Goal: Use online tool/utility: Utilize a website feature to perform a specific function

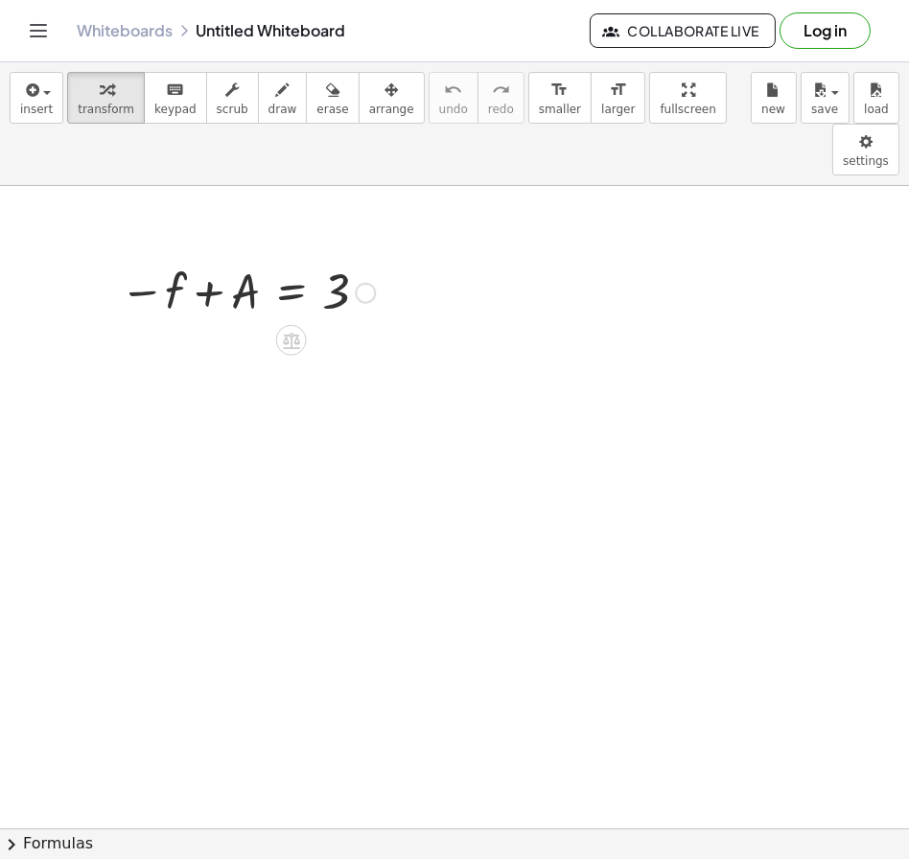
click at [291, 260] on div at bounding box center [247, 291] width 274 height 63
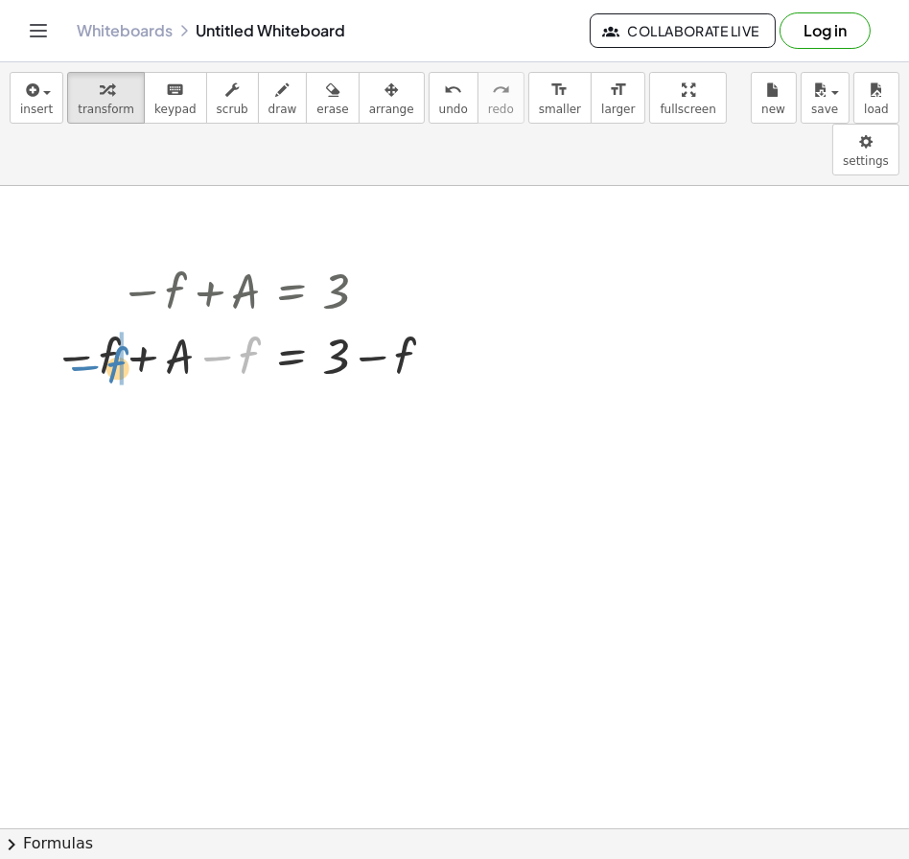
drag, startPoint x: 238, startPoint y: 316, endPoint x: 108, endPoint y: 326, distance: 129.9
click at [108, 326] on div at bounding box center [248, 355] width 408 height 65
drag, startPoint x: 108, startPoint y: 326, endPoint x: 98, endPoint y: 332, distance: 12.0
click at [98, 332] on div at bounding box center [248, 355] width 408 height 65
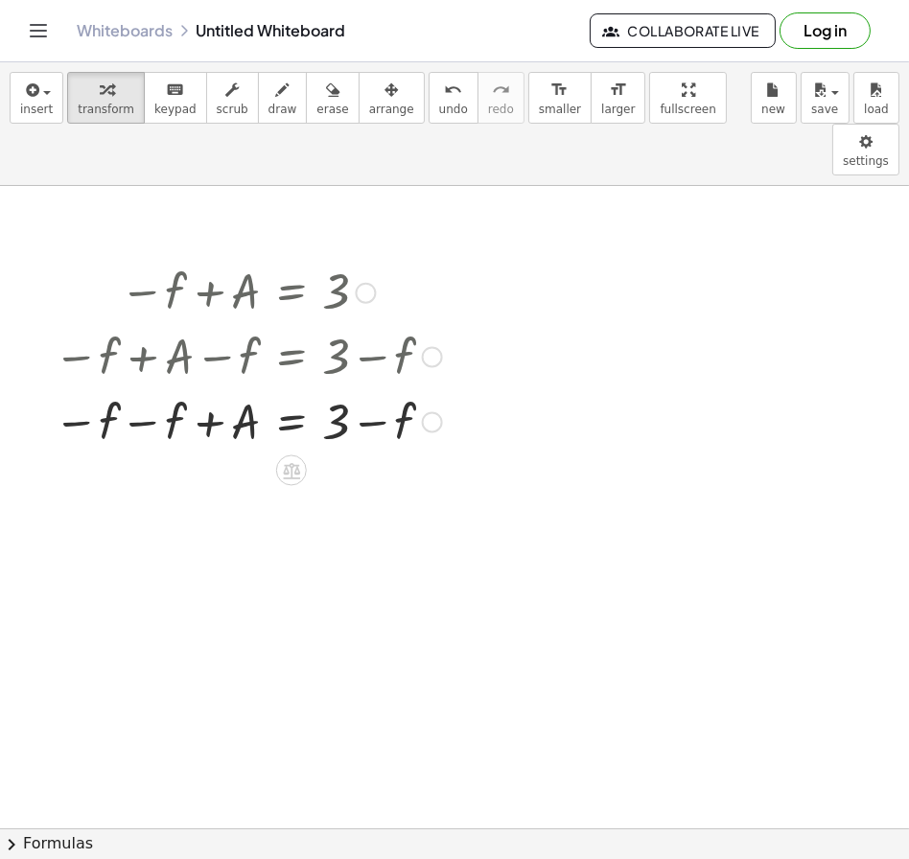
click at [137, 388] on div at bounding box center [248, 420] width 408 height 65
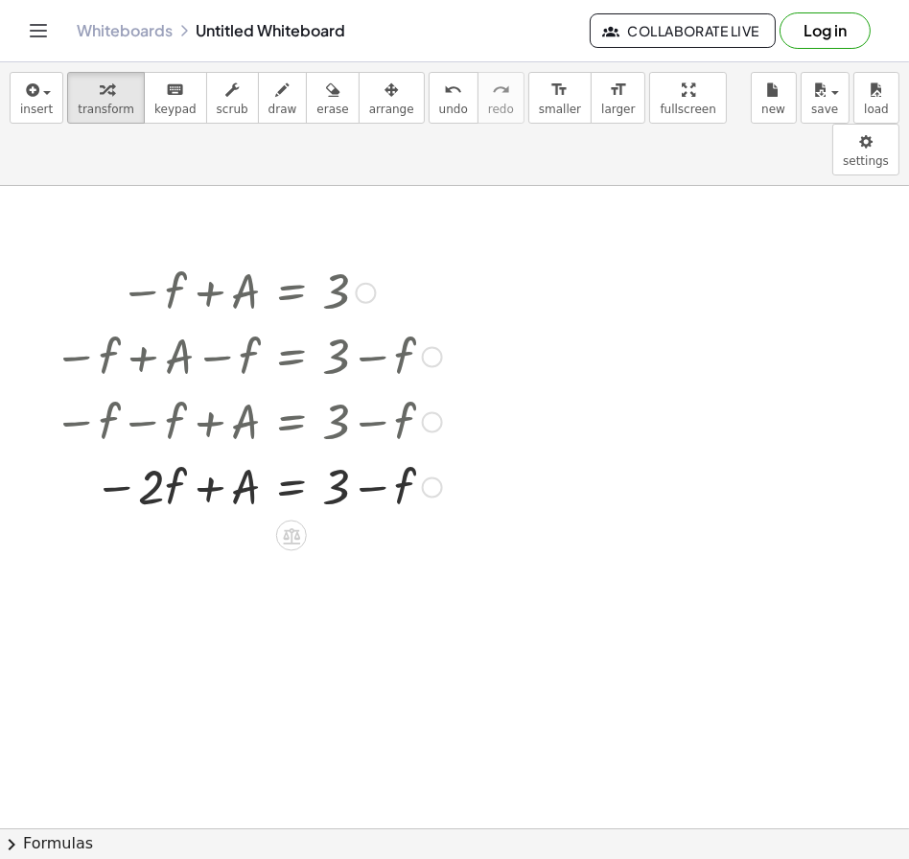
click at [366, 454] on div at bounding box center [248, 486] width 408 height 65
click at [440, 108] on button "undo undo" at bounding box center [454, 98] width 50 height 52
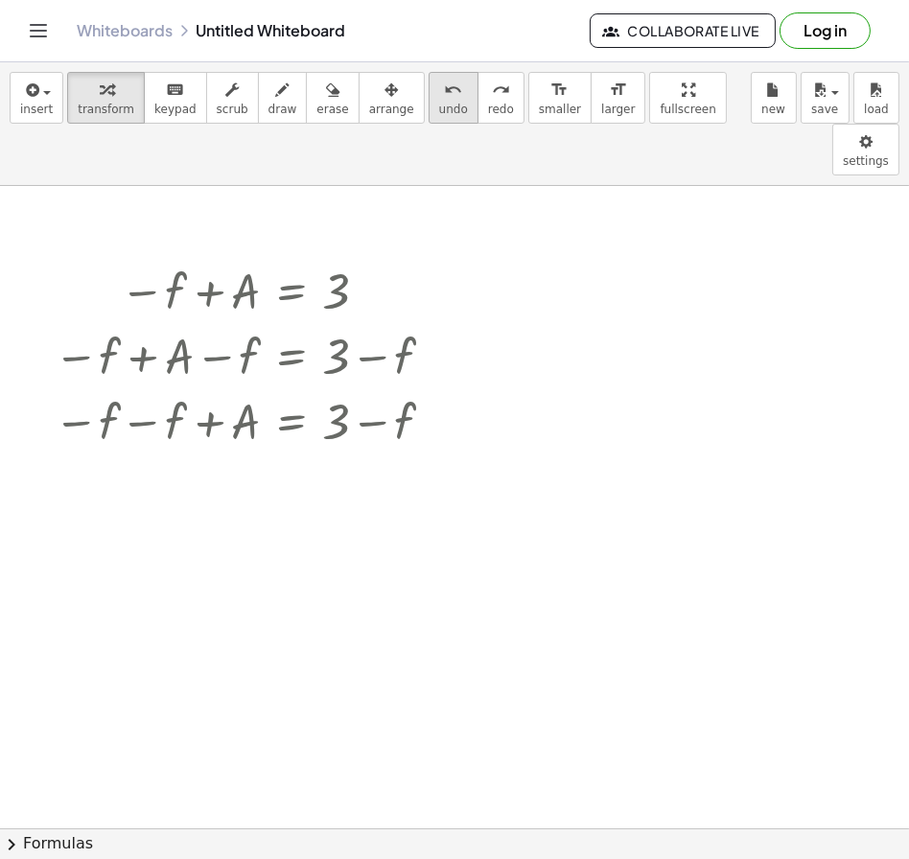
click at [440, 108] on button "undo undo" at bounding box center [454, 98] width 50 height 52
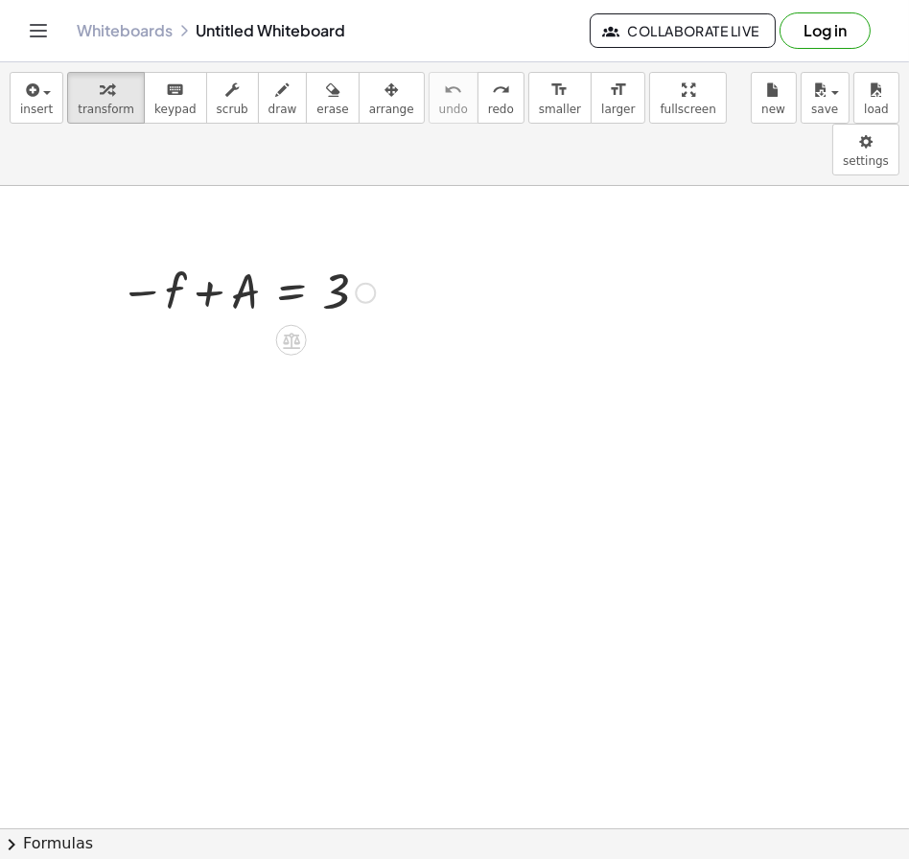
click at [294, 260] on div at bounding box center [247, 291] width 274 height 63
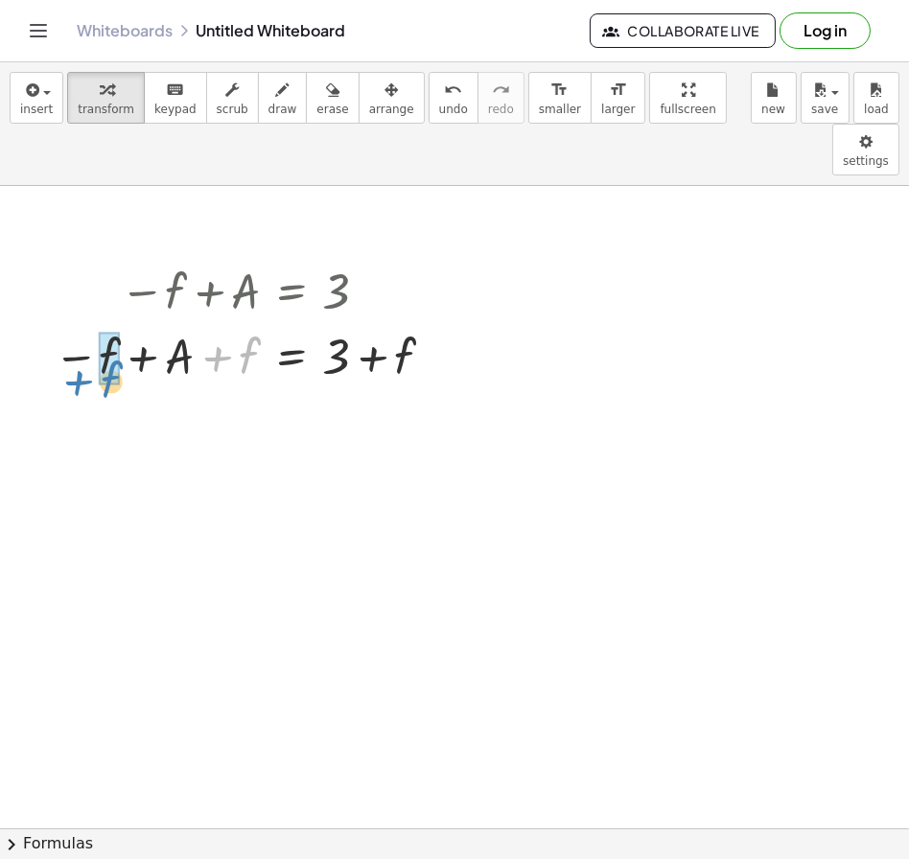
drag, startPoint x: 250, startPoint y: 310, endPoint x: 112, endPoint y: 333, distance: 140.0
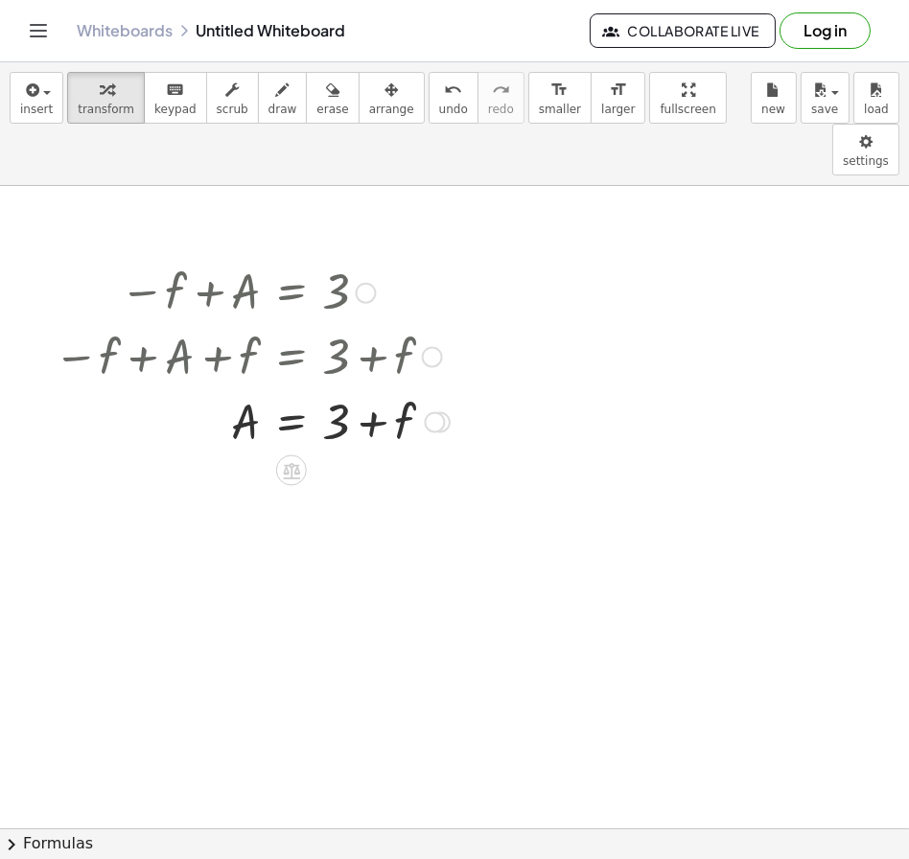
click at [375, 388] on div at bounding box center [251, 420] width 415 height 65
click at [294, 388] on div at bounding box center [251, 420] width 415 height 65
click at [363, 454] on div at bounding box center [251, 502] width 415 height 96
click at [357, 454] on div at bounding box center [251, 502] width 415 height 96
click at [235, 454] on div at bounding box center [251, 502] width 415 height 96
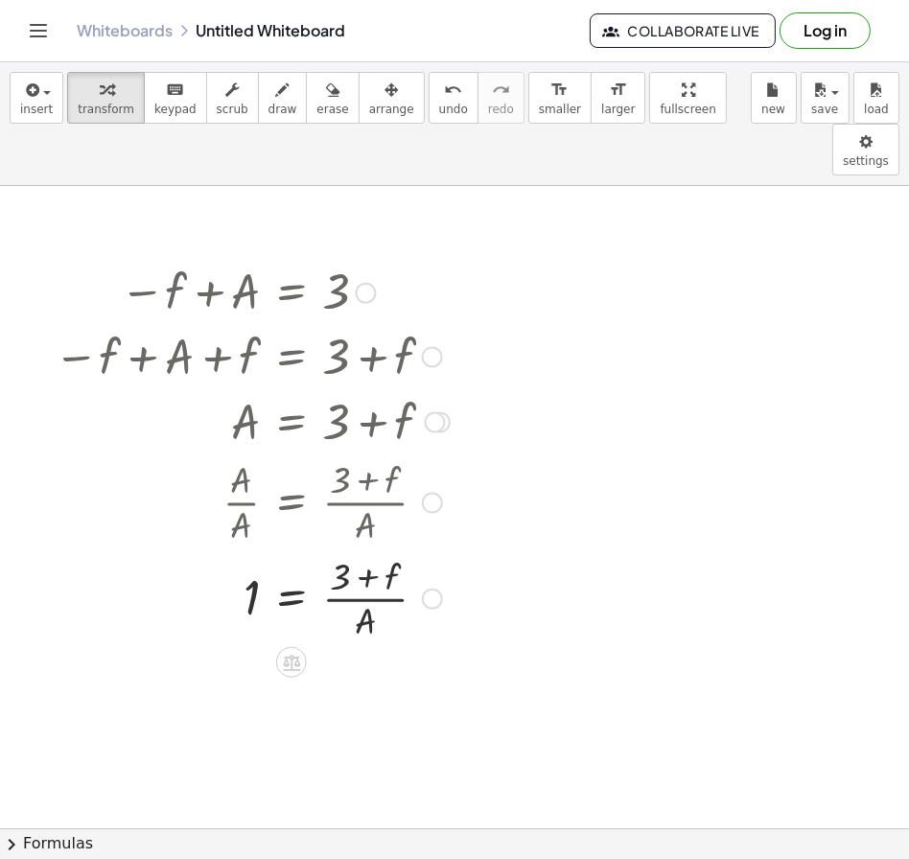
click at [374, 550] on div at bounding box center [251, 598] width 415 height 96
click at [370, 550] on div at bounding box center [251, 598] width 415 height 96
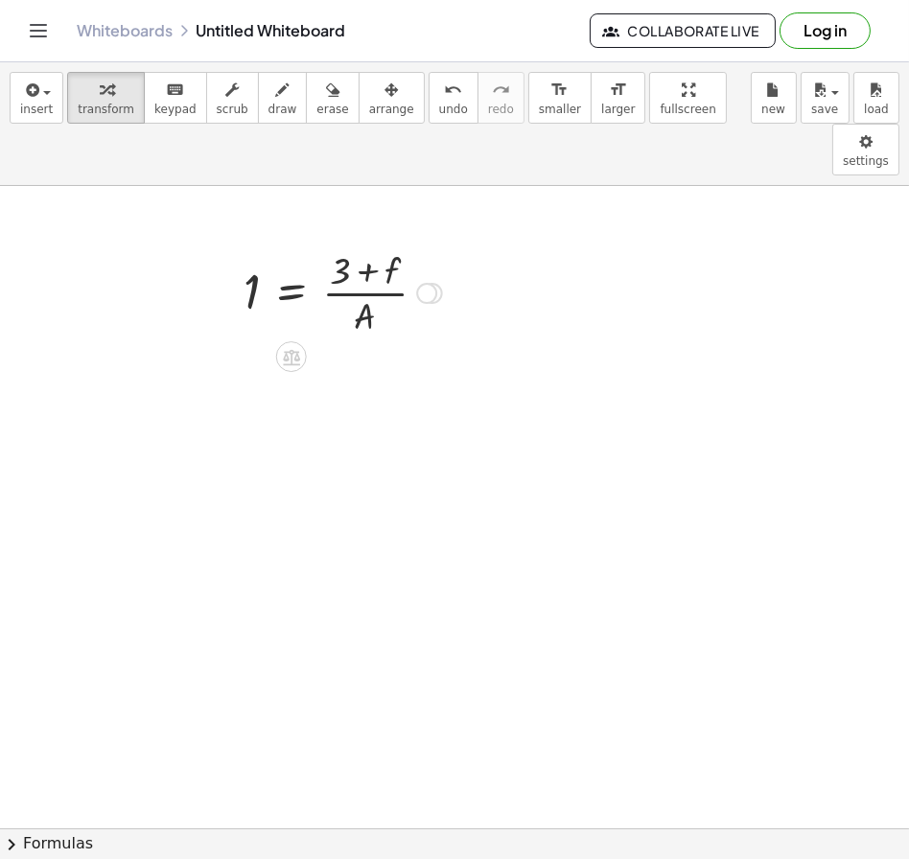
drag, startPoint x: 433, startPoint y: 547, endPoint x: 338, endPoint y: 129, distance: 427.8
click at [338, 129] on div "insert select one: Math Expression Function Text Youtube Video Graphing Geometr…" at bounding box center [454, 460] width 909 height 797
click at [40, 95] on span "button" at bounding box center [41, 91] width 4 height 13
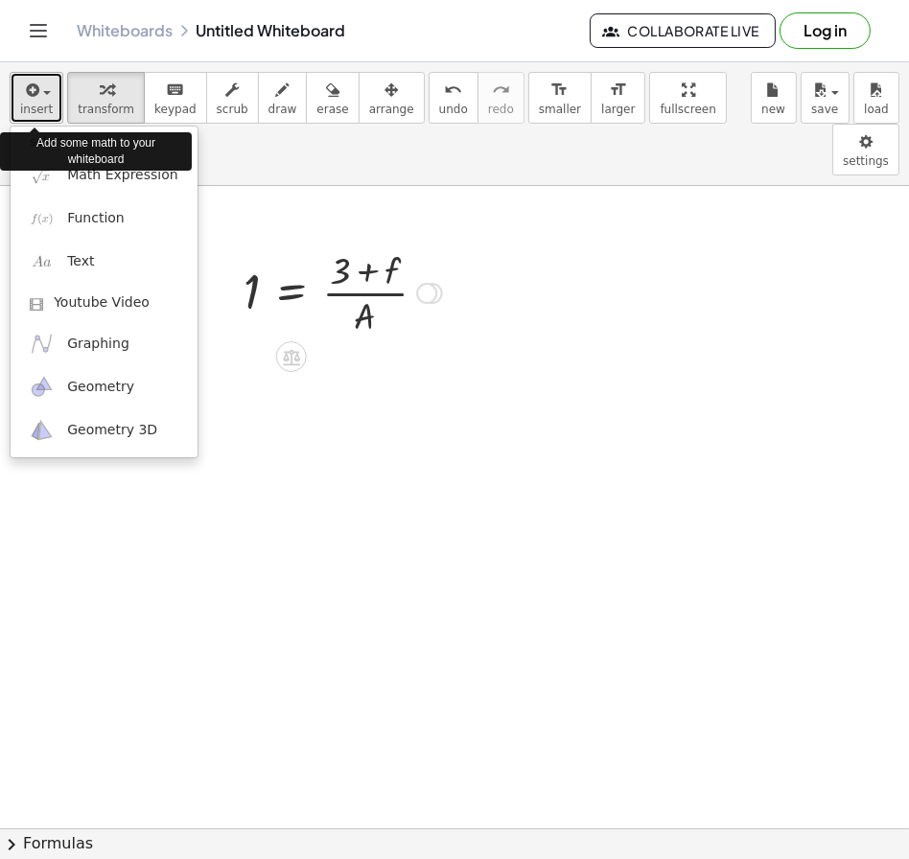
click at [43, 97] on div "button" at bounding box center [36, 89] width 33 height 23
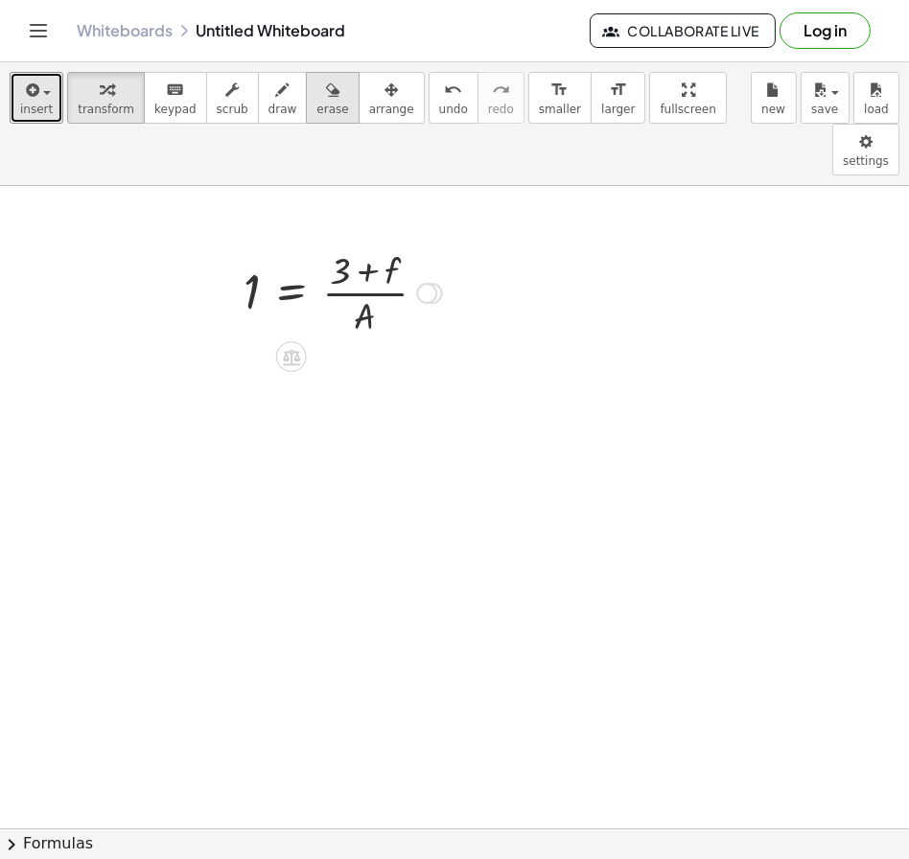
click at [316, 103] on span "erase" at bounding box center [332, 109] width 32 height 13
drag, startPoint x: 386, startPoint y: 201, endPoint x: 327, endPoint y: 246, distance: 73.3
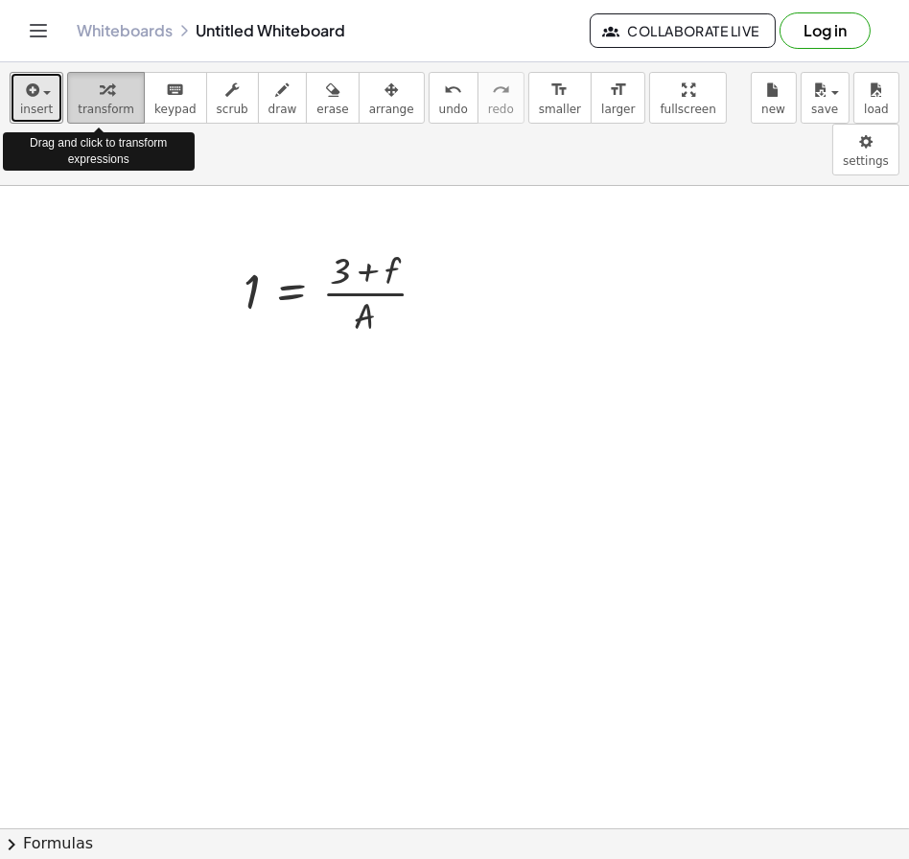
click at [78, 95] on div "button" at bounding box center [106, 89] width 57 height 23
